Goal: Information Seeking & Learning: Check status

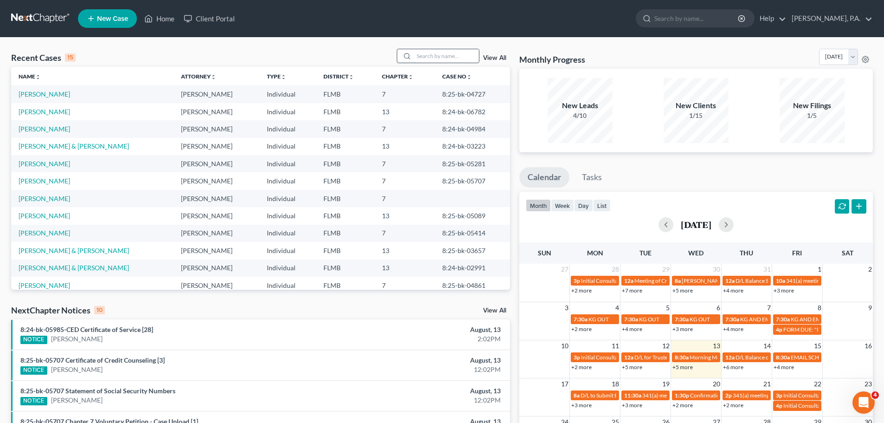
click at [442, 57] on input "search" at bounding box center [446, 55] width 65 height 13
type input "van egdom"
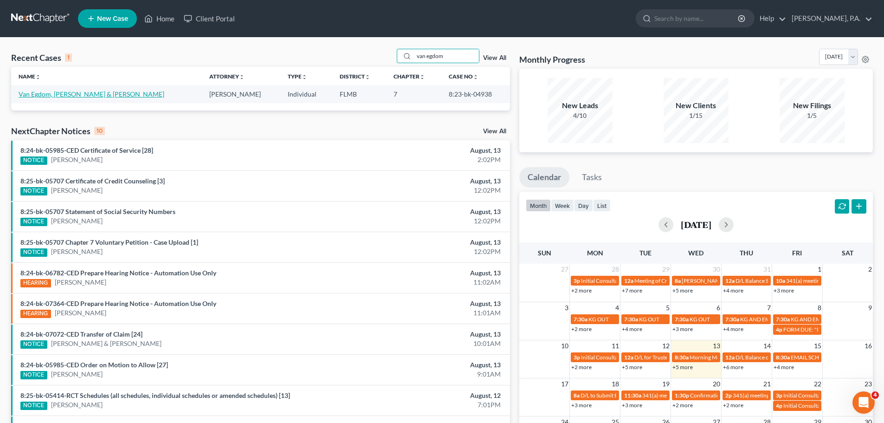
click at [42, 96] on link "Van Egdom, [PERSON_NAME] & [PERSON_NAME]" at bounding box center [92, 94] width 146 height 8
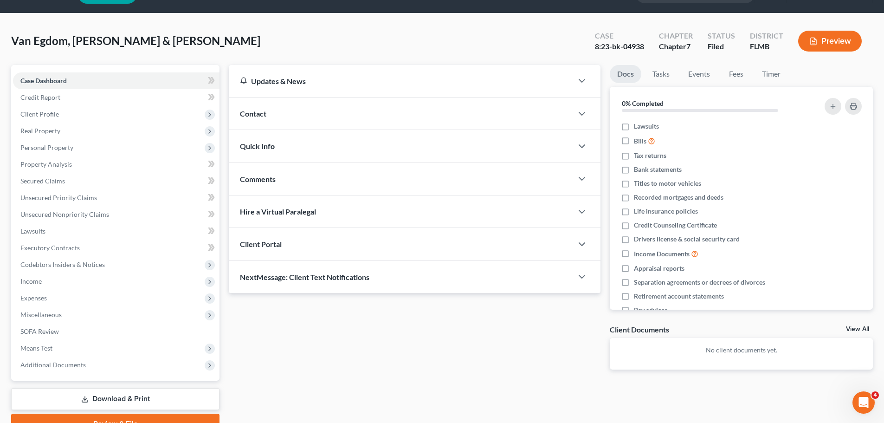
scroll to position [71, 0]
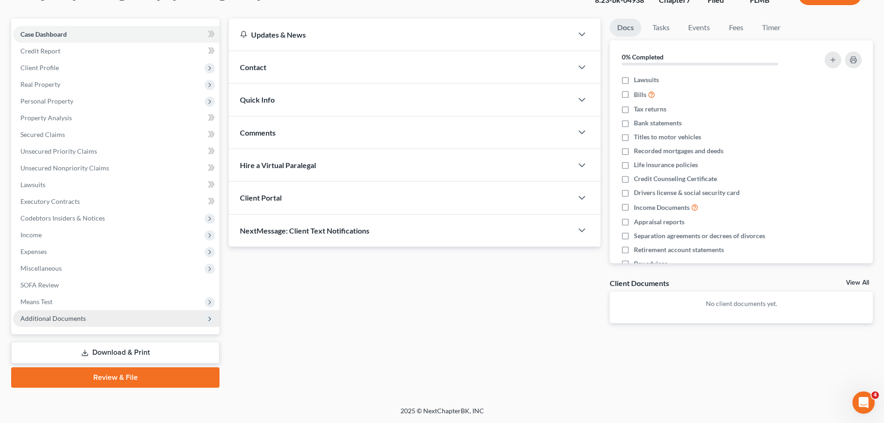
click at [67, 318] on span "Additional Documents" at bounding box center [52, 318] width 65 height 8
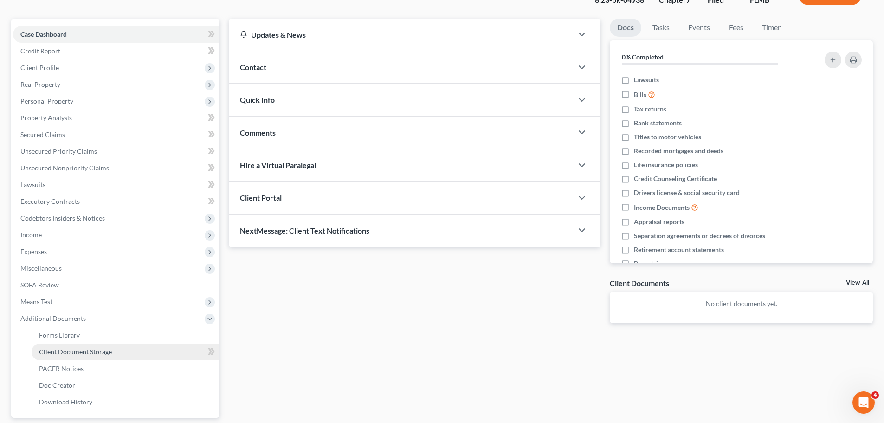
scroll to position [154, 0]
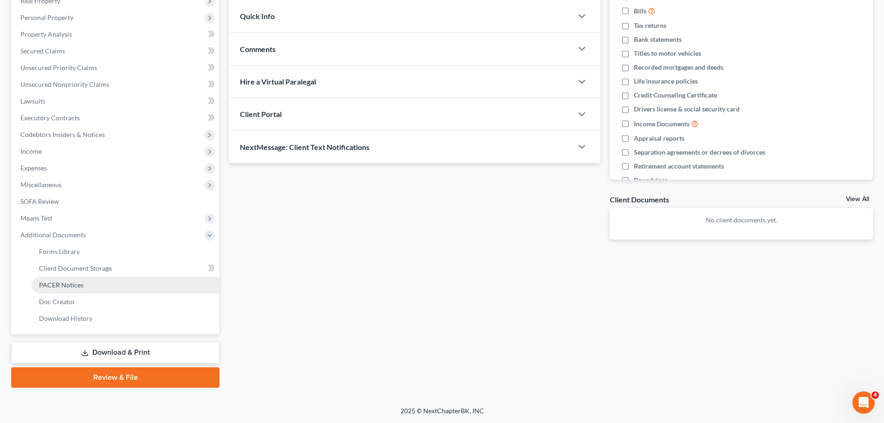
click at [65, 287] on span "PACER Notices" at bounding box center [61, 285] width 45 height 8
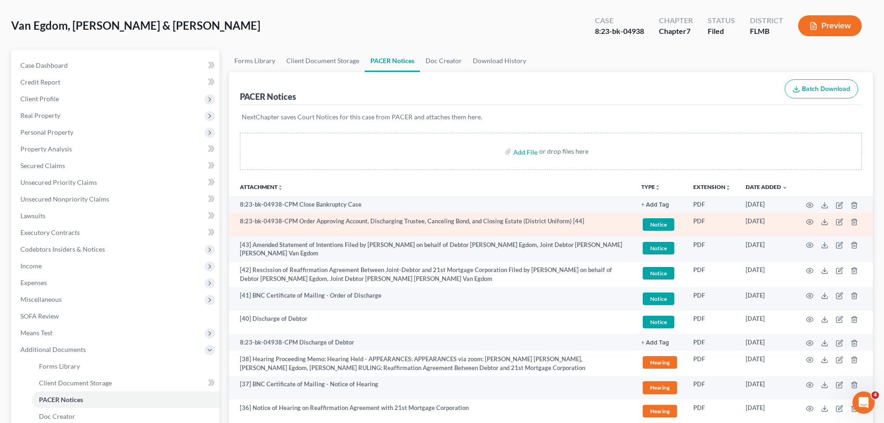
scroll to position [139, 0]
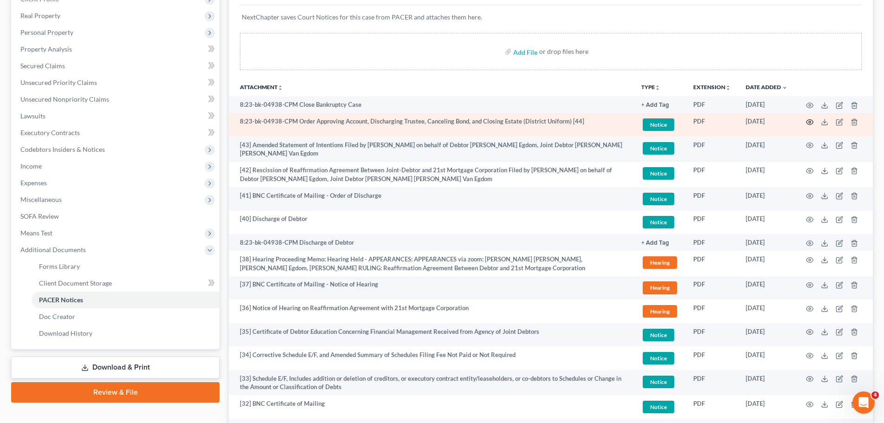
click at [809, 121] on icon "button" at bounding box center [809, 121] width 7 height 7
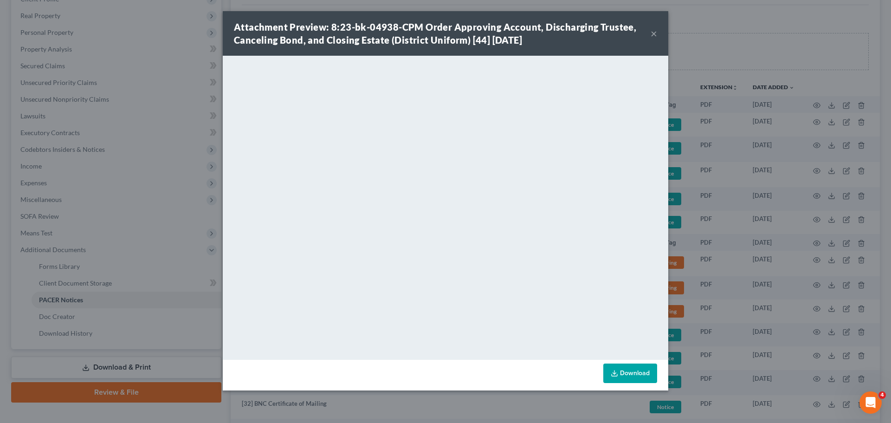
click at [635, 376] on link "Download" at bounding box center [631, 373] width 54 height 19
click at [650, 32] on div "Attachment Preview: 8:23-bk-04938-CPM Order Approving Account, Discharging Trus…" at bounding box center [442, 33] width 417 height 26
click at [653, 33] on button "×" at bounding box center [654, 33] width 6 height 11
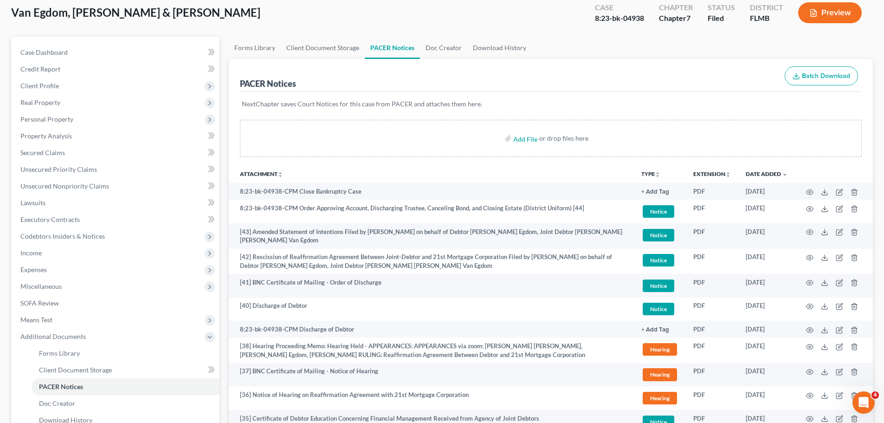
scroll to position [0, 0]
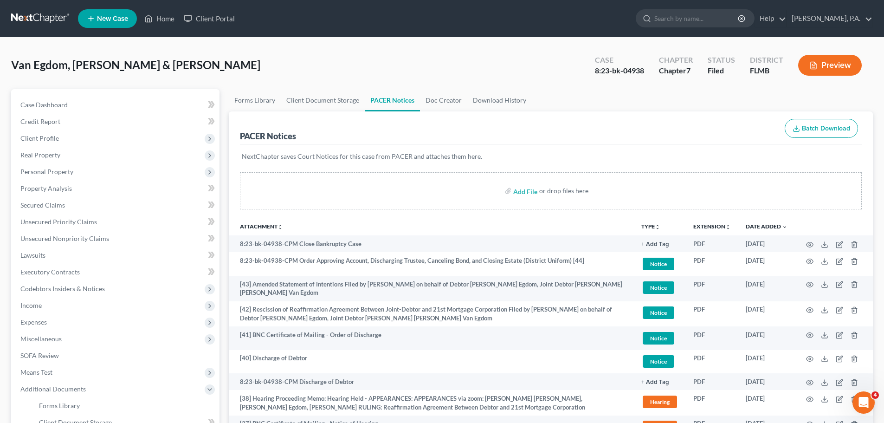
click at [45, 21] on link at bounding box center [40, 18] width 59 height 17
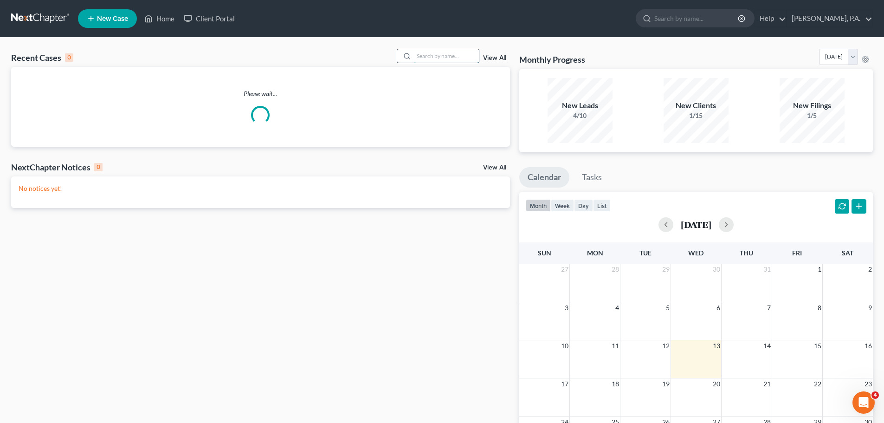
click at [449, 59] on input "search" at bounding box center [446, 55] width 65 height 13
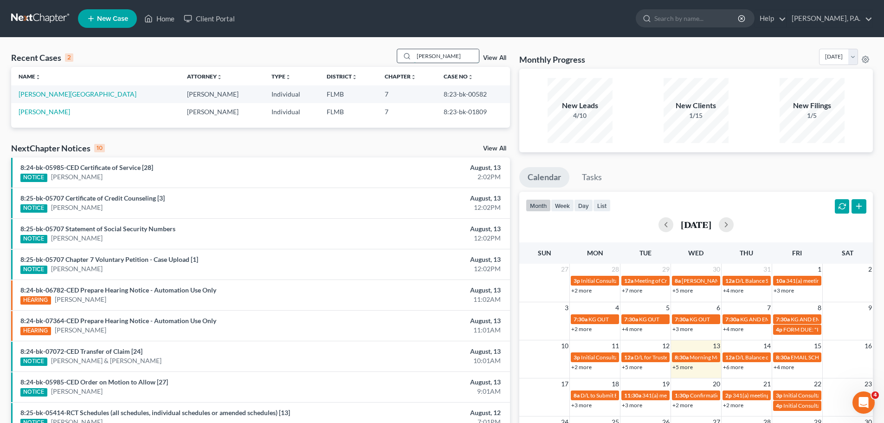
type input "sanchez"
click at [70, 111] on link "Sanchez-Collazo, Tiffany" at bounding box center [45, 112] width 52 height 8
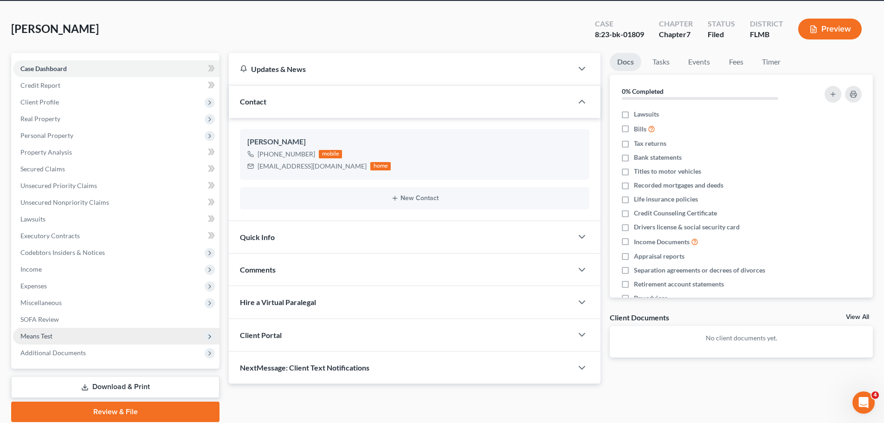
scroll to position [71, 0]
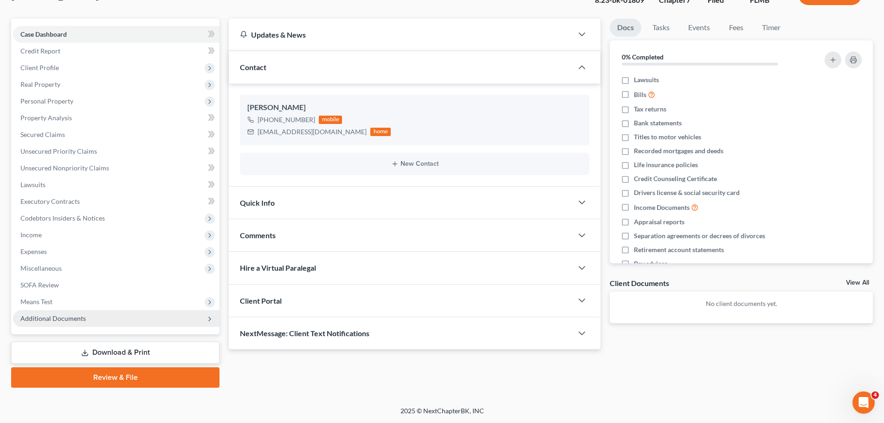
click at [57, 320] on span "Additional Documents" at bounding box center [52, 318] width 65 height 8
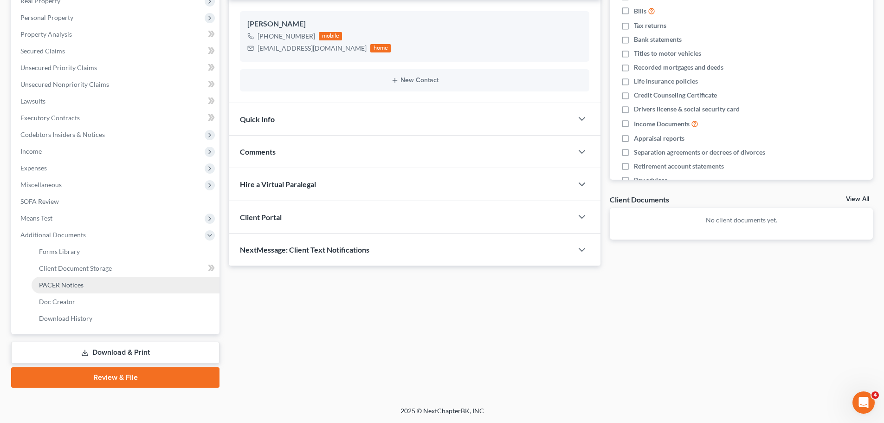
click at [66, 290] on link "PACER Notices" at bounding box center [126, 285] width 188 height 17
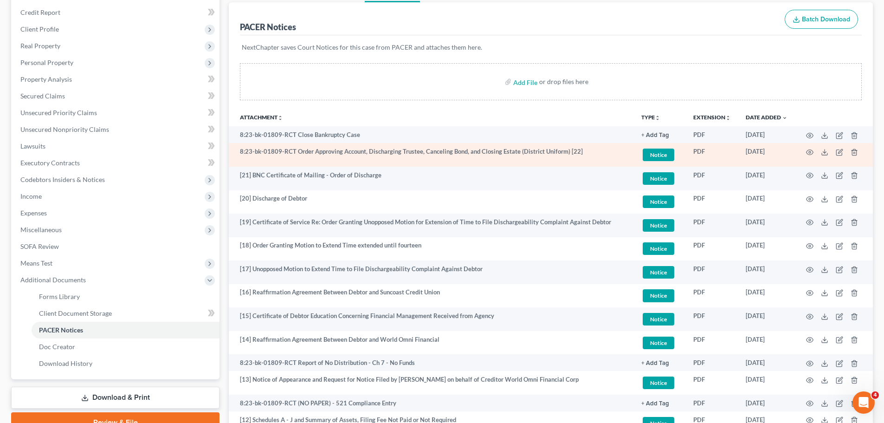
scroll to position [93, 0]
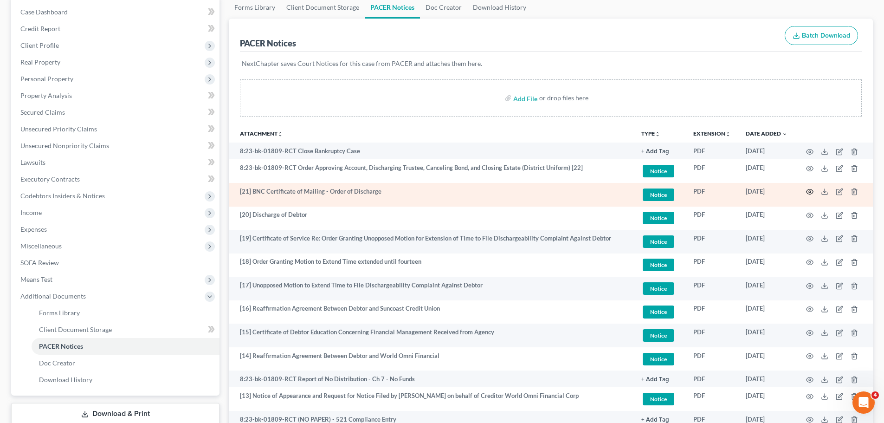
click at [810, 189] on icon "button" at bounding box center [810, 191] width 7 height 5
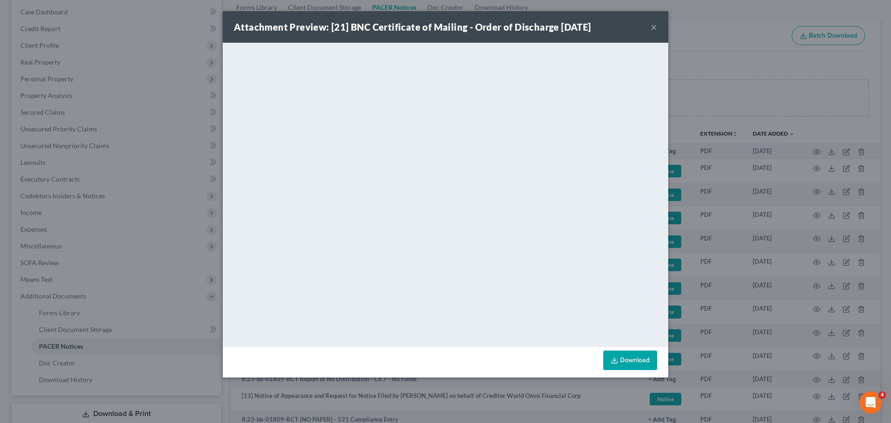
click at [656, 22] on button "×" at bounding box center [654, 26] width 6 height 11
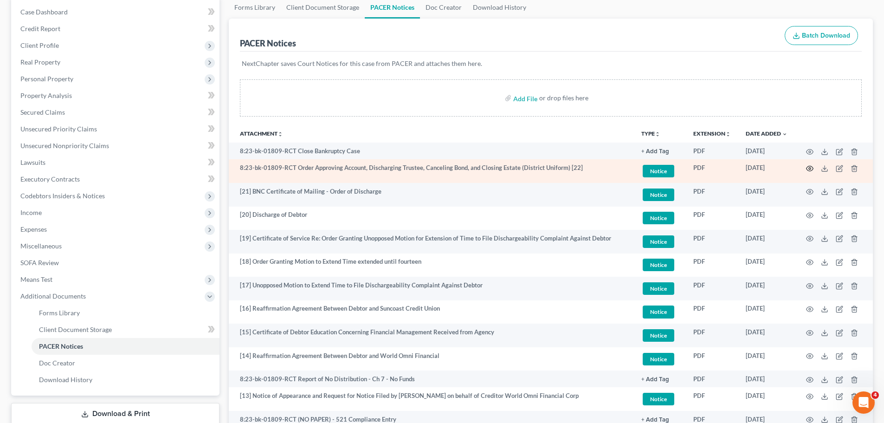
click at [812, 169] on icon "button" at bounding box center [809, 168] width 7 height 7
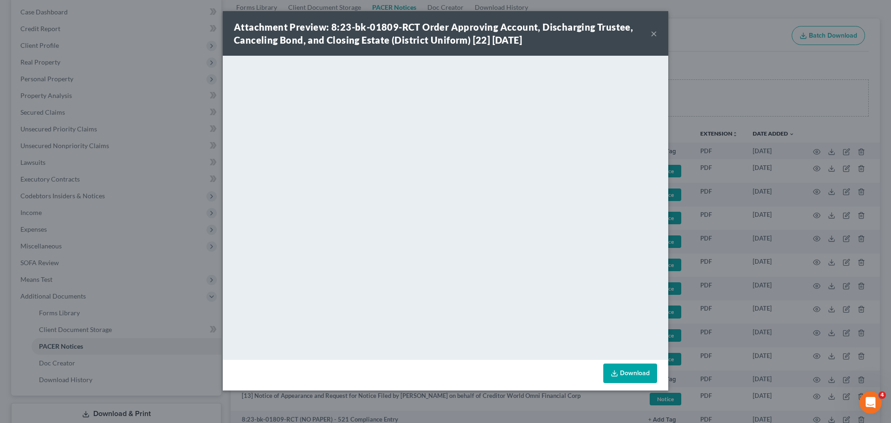
click at [656, 33] on button "×" at bounding box center [654, 33] width 6 height 11
